Goal: Entertainment & Leisure: Consume media (video, audio)

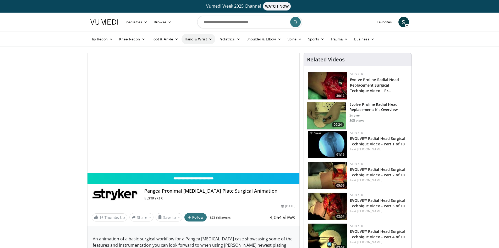
click at [203, 37] on link "Hand & Wrist" at bounding box center [199, 39] width 34 height 10
click at [198, 58] on link "Wrist" at bounding box center [213, 60] width 62 height 8
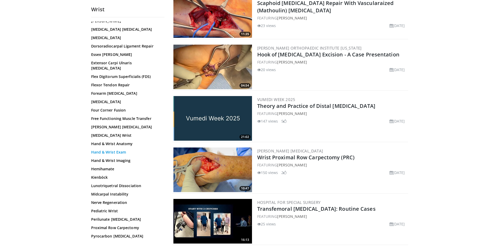
scroll to position [79, 0]
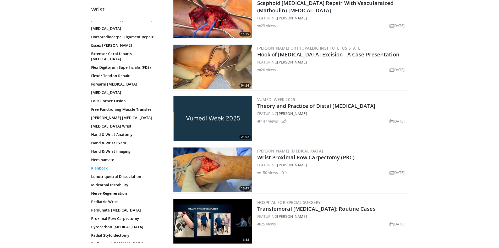
click at [100, 165] on link "Kienböck" at bounding box center [126, 167] width 71 height 5
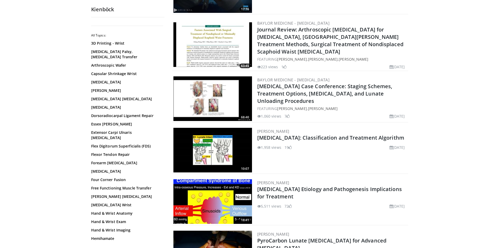
scroll to position [262, 0]
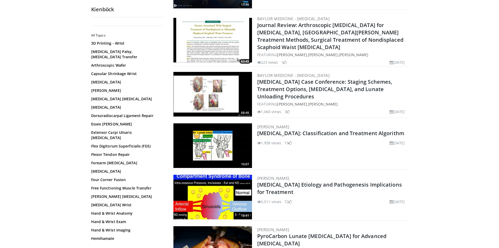
click at [208, 141] on img at bounding box center [213, 145] width 79 height 45
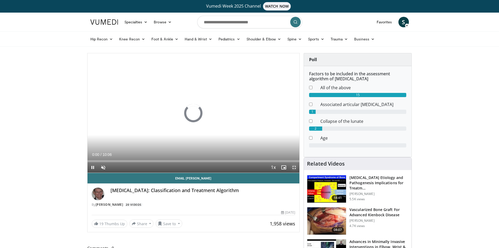
click at [294, 165] on span "Video Player" at bounding box center [294, 167] width 10 height 10
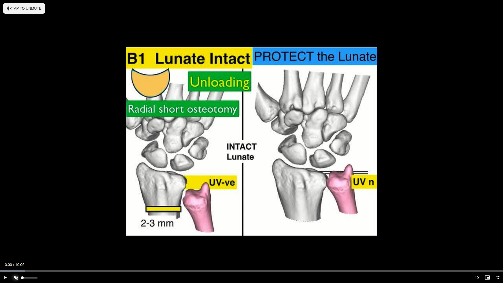
click at [14, 247] on span "Video Player" at bounding box center [15, 277] width 10 height 10
click at [5, 247] on div "Progress Bar" at bounding box center [5, 271] width 1 height 2
click at [6, 247] on span "Video Player" at bounding box center [5, 277] width 10 height 10
click at [28, 247] on div "Progress Bar" at bounding box center [28, 271] width 1 height 2
click at [37, 247] on div "Progress Bar" at bounding box center [43, 271] width 79 height 2
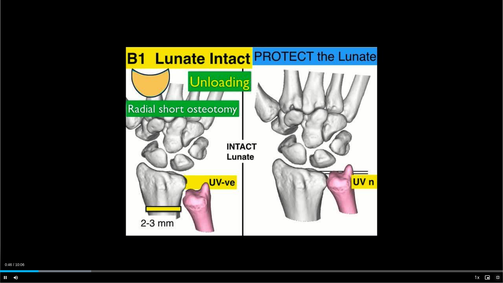
click at [499, 247] on span "Video Player" at bounding box center [498, 277] width 10 height 10
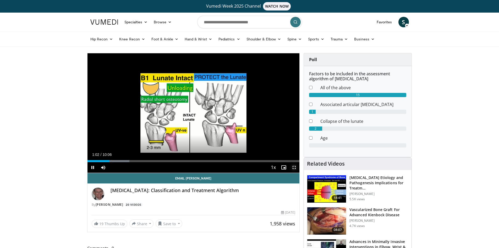
click at [292, 169] on span "Video Player" at bounding box center [294, 167] width 10 height 10
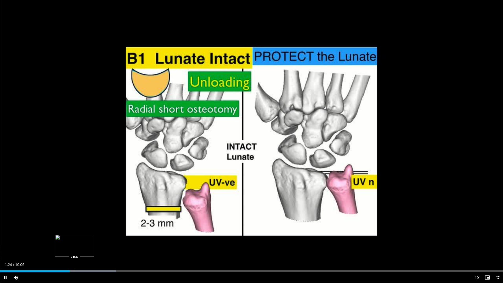
click at [75, 247] on div "Progress Bar" at bounding box center [75, 271] width 1 height 2
click at [81, 247] on div "Progress Bar" at bounding box center [81, 271] width 1 height 2
click at [92, 247] on div "Progress Bar" at bounding box center [92, 271] width 1 height 2
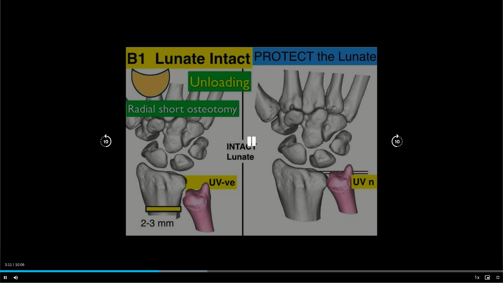
click at [257, 141] on icon "Video Player" at bounding box center [251, 141] width 15 height 15
drag, startPoint x: 471, startPoint y: 37, endPoint x: 463, endPoint y: 40, distance: 8.4
click at [466, 40] on div "10 seconds Tap to unmute" at bounding box center [251, 141] width 503 height 283
click at [449, 40] on div "10 seconds Tap to unmute" at bounding box center [251, 141] width 503 height 283
drag, startPoint x: 449, startPoint y: 40, endPoint x: 317, endPoint y: 138, distance: 165.2
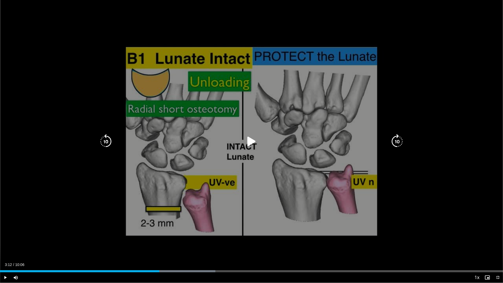
click at [337, 142] on div "10 seconds Tap to unmute" at bounding box center [251, 141] width 503 height 283
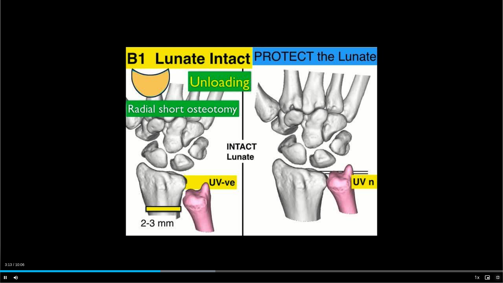
click at [498, 247] on span "Video Player" at bounding box center [498, 277] width 10 height 10
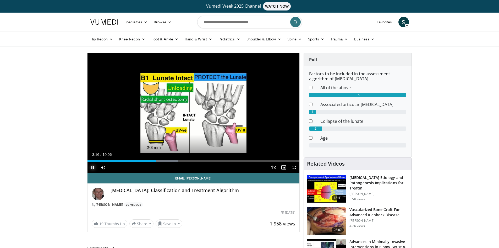
click at [93, 170] on span "Video Player" at bounding box center [93, 167] width 10 height 10
